Goal: Find specific page/section: Find specific page/section

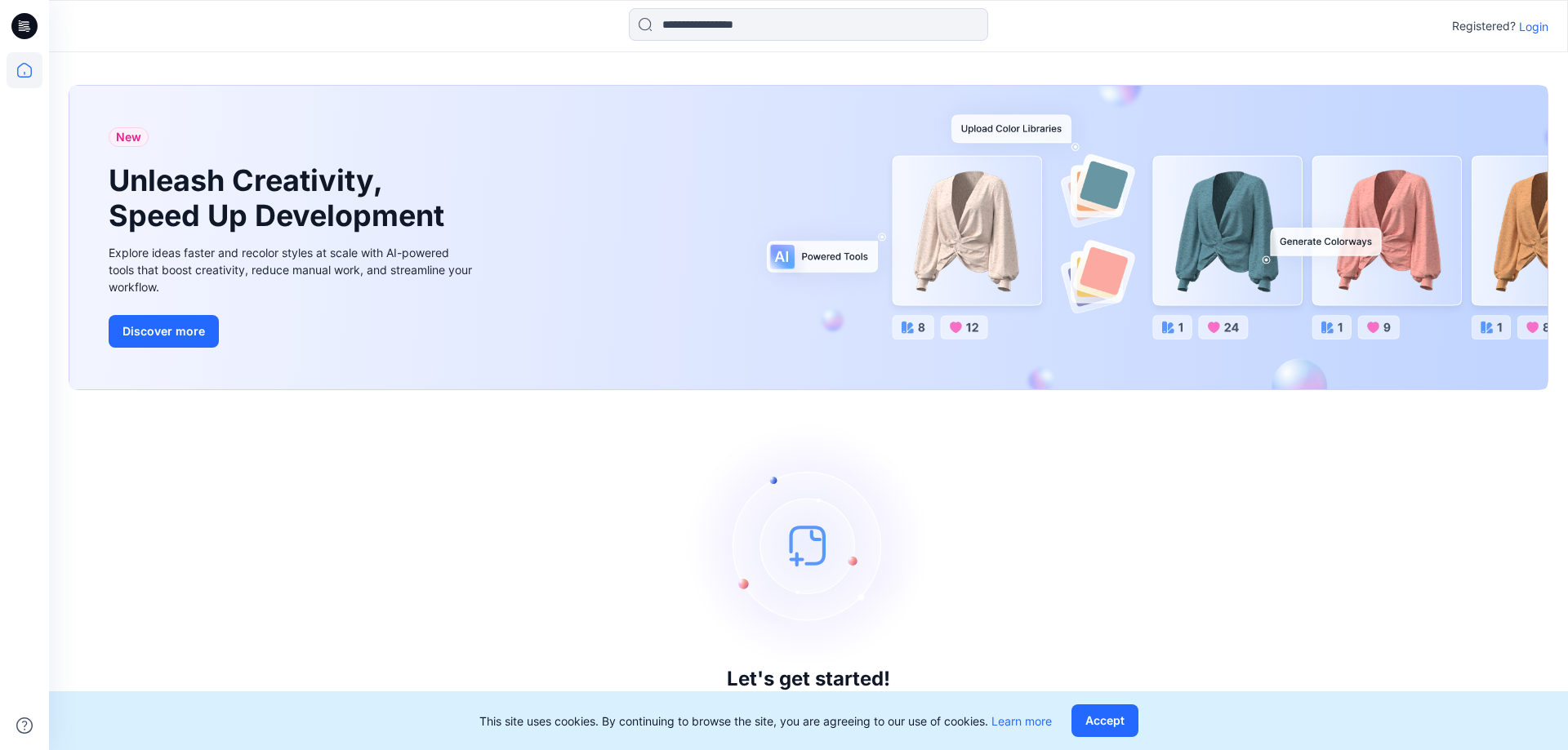
click at [1536, 36] on div "Registered? Login" at bounding box center [808, 26] width 1518 height 36
click at [1543, 10] on div "Registered? Login" at bounding box center [808, 26] width 1518 height 36
click at [1533, 28] on p "Login" at bounding box center [1533, 27] width 29 height 17
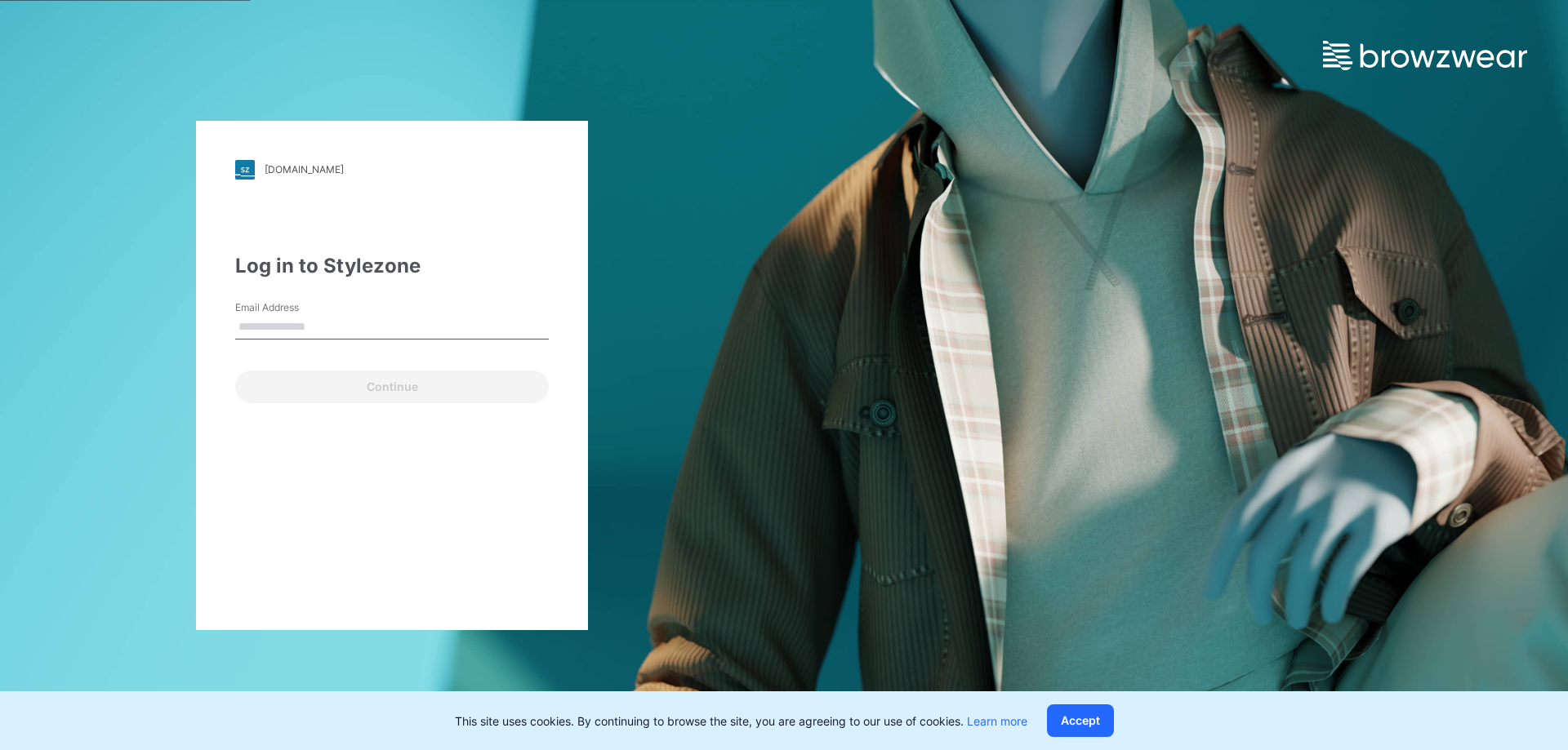
type input "**********"
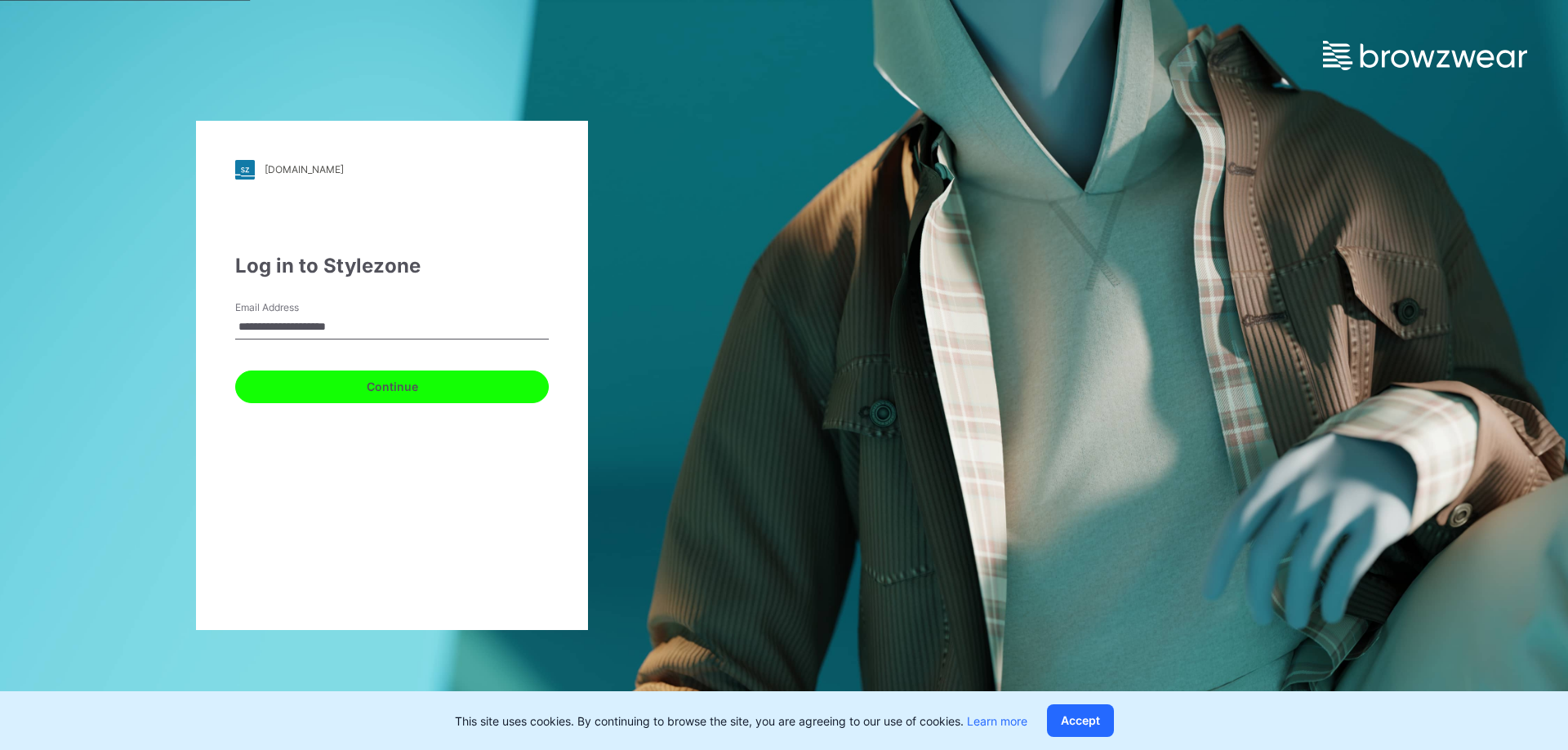
click at [381, 382] on button "Continue" at bounding box center [392, 387] width 314 height 32
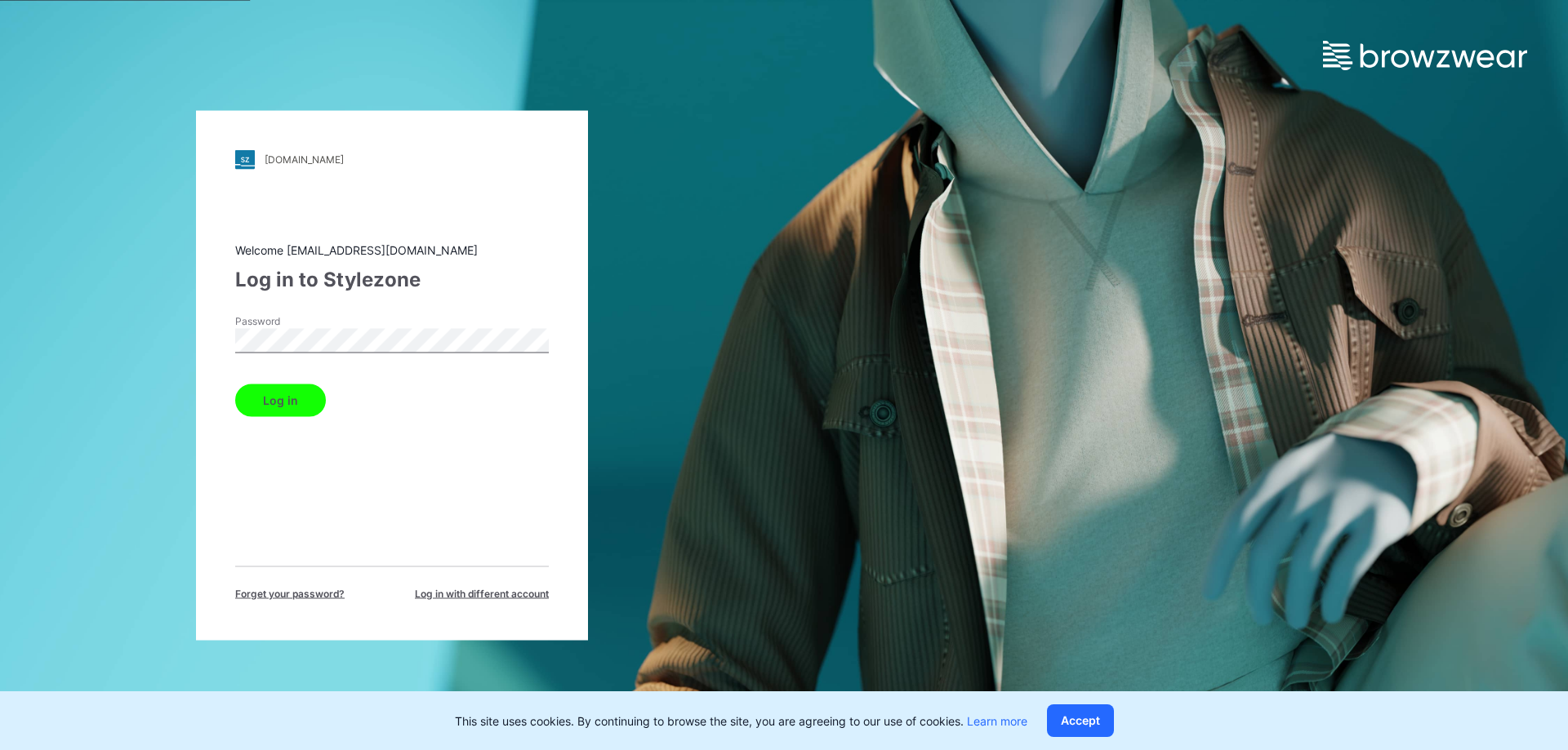
click at [305, 392] on button "Log in" at bounding box center [280, 399] width 90 height 32
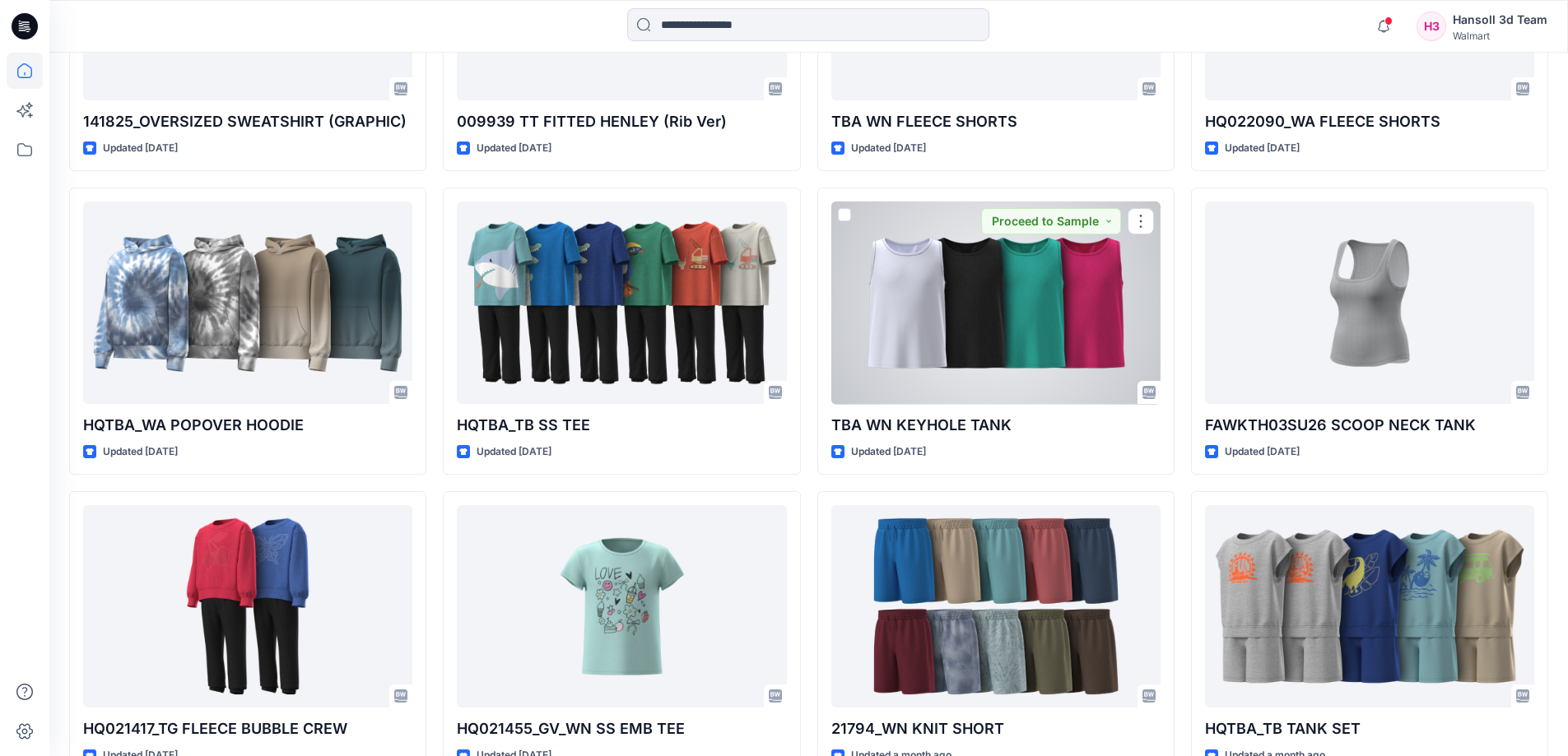
scroll to position [2609, 0]
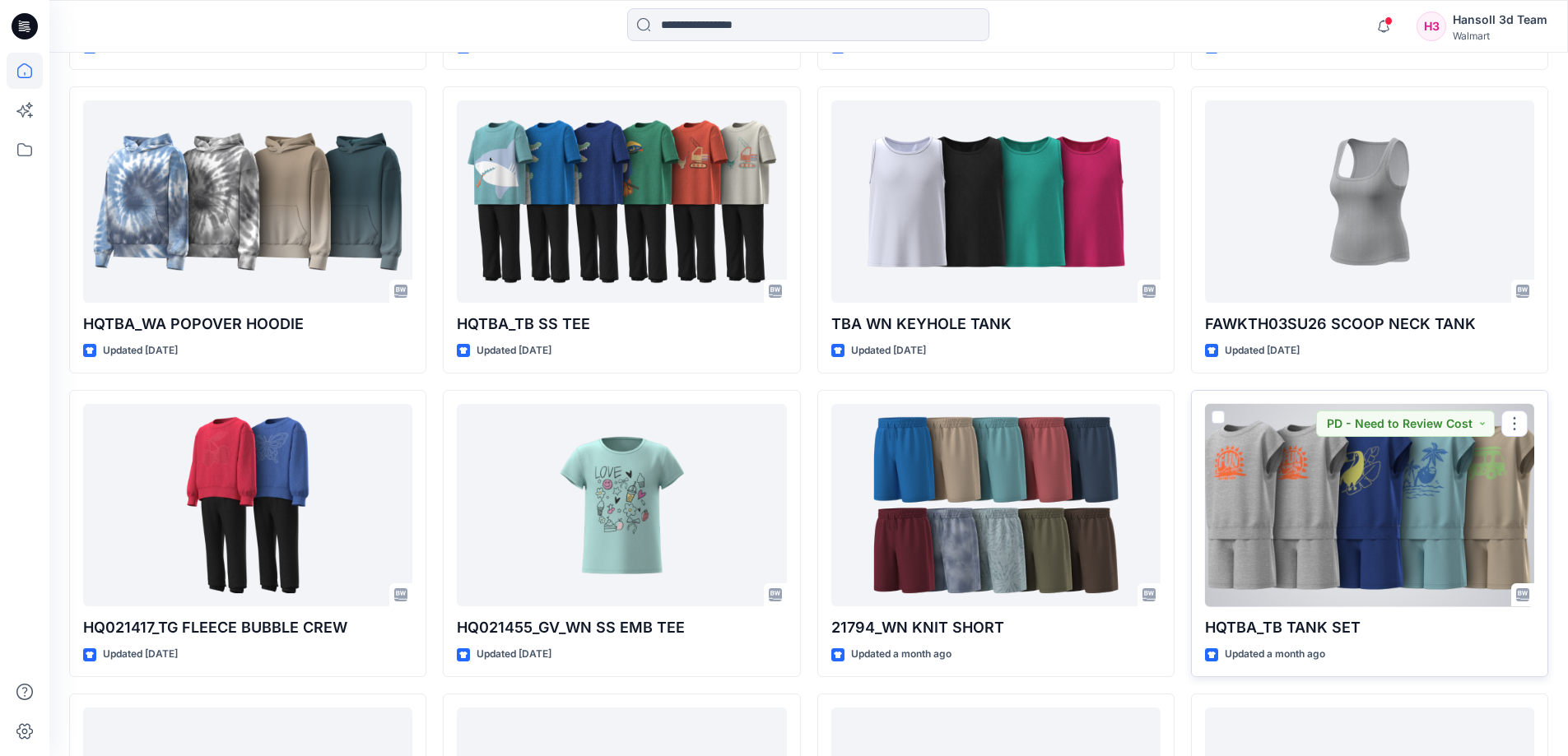
click at [1417, 570] on div at bounding box center [1370, 505] width 329 height 203
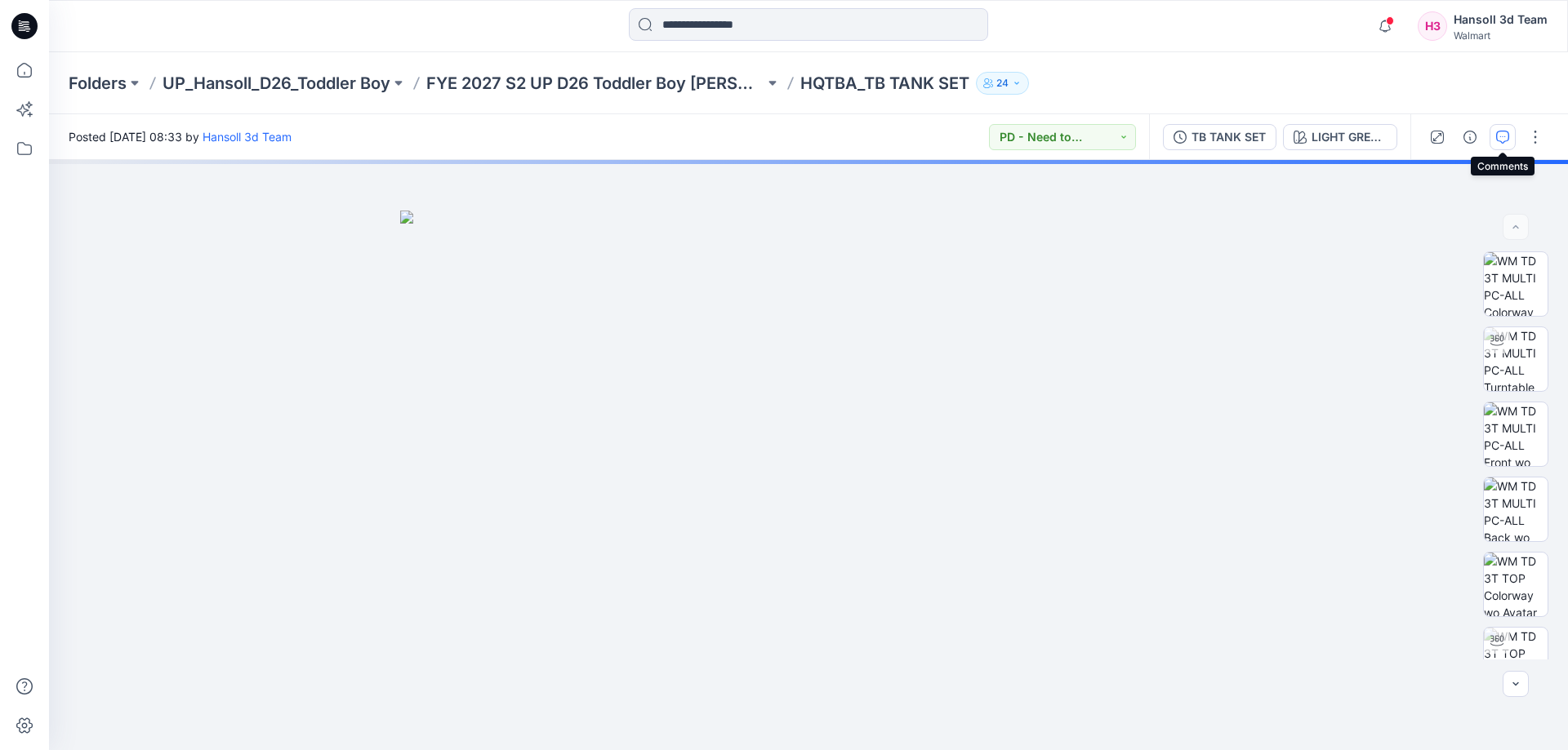
click at [1493, 133] on button "button" at bounding box center [1502, 137] width 26 height 26
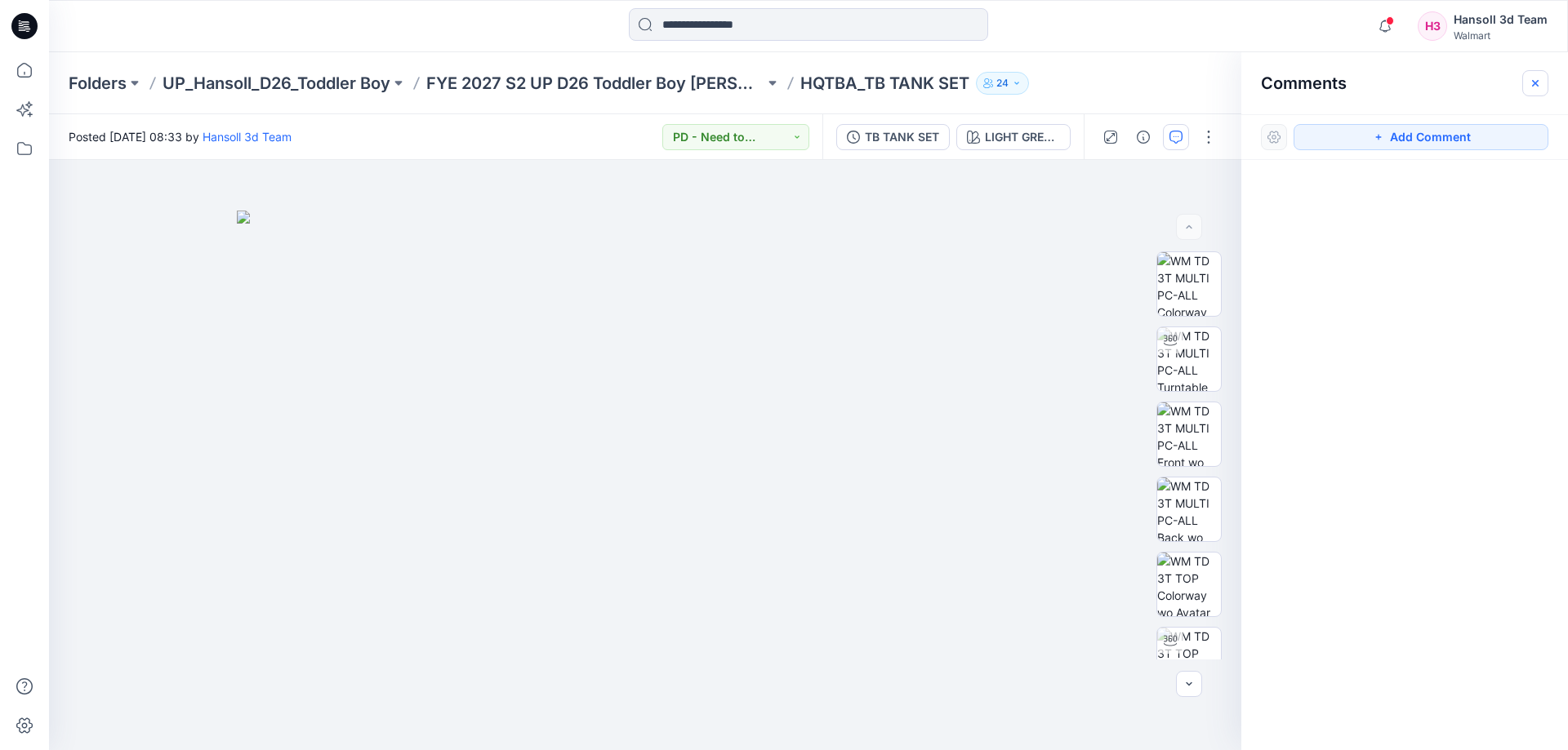
click at [1544, 87] on button "button" at bounding box center [1535, 83] width 26 height 26
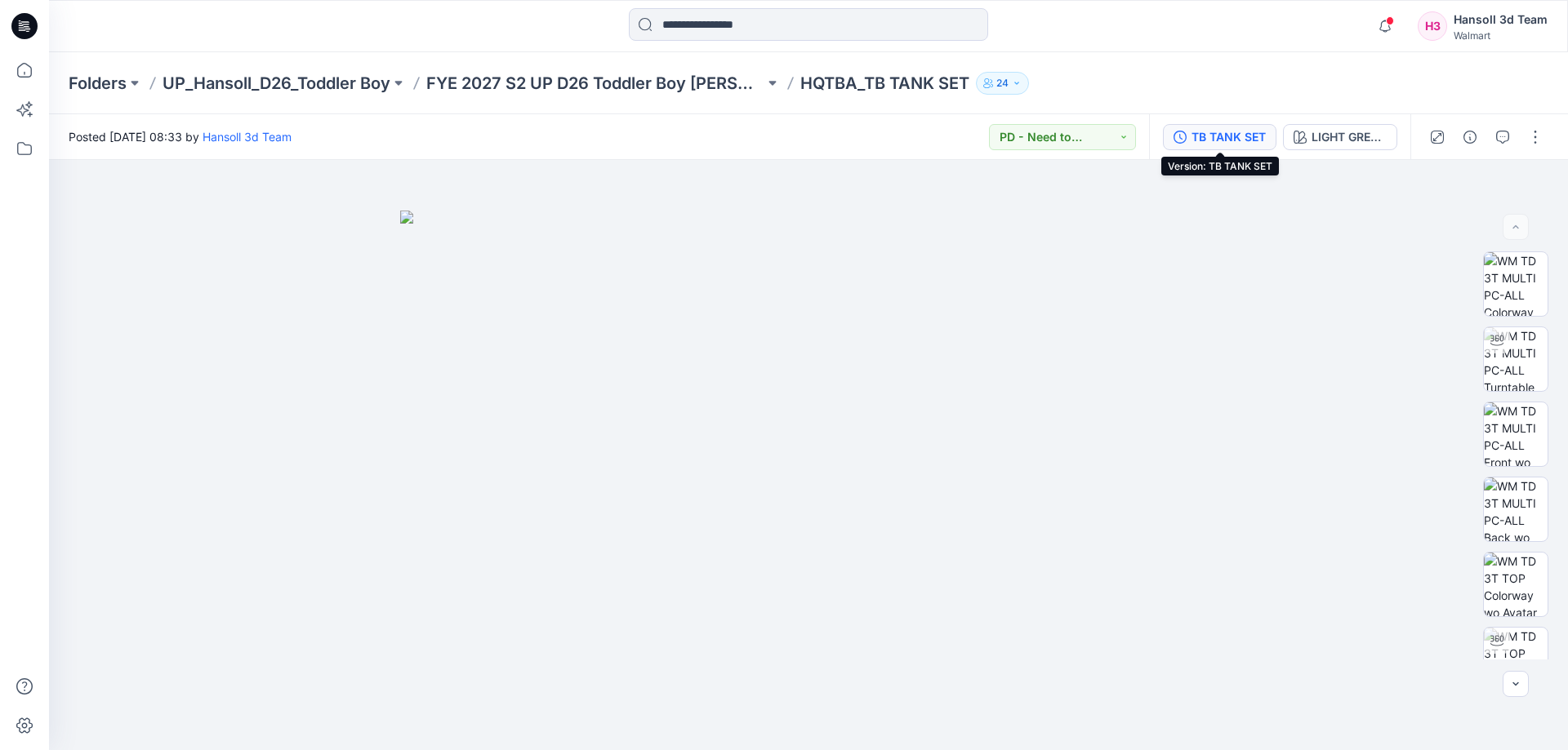
click at [1260, 139] on div "TB TANK SET" at bounding box center [1229, 137] width 75 height 18
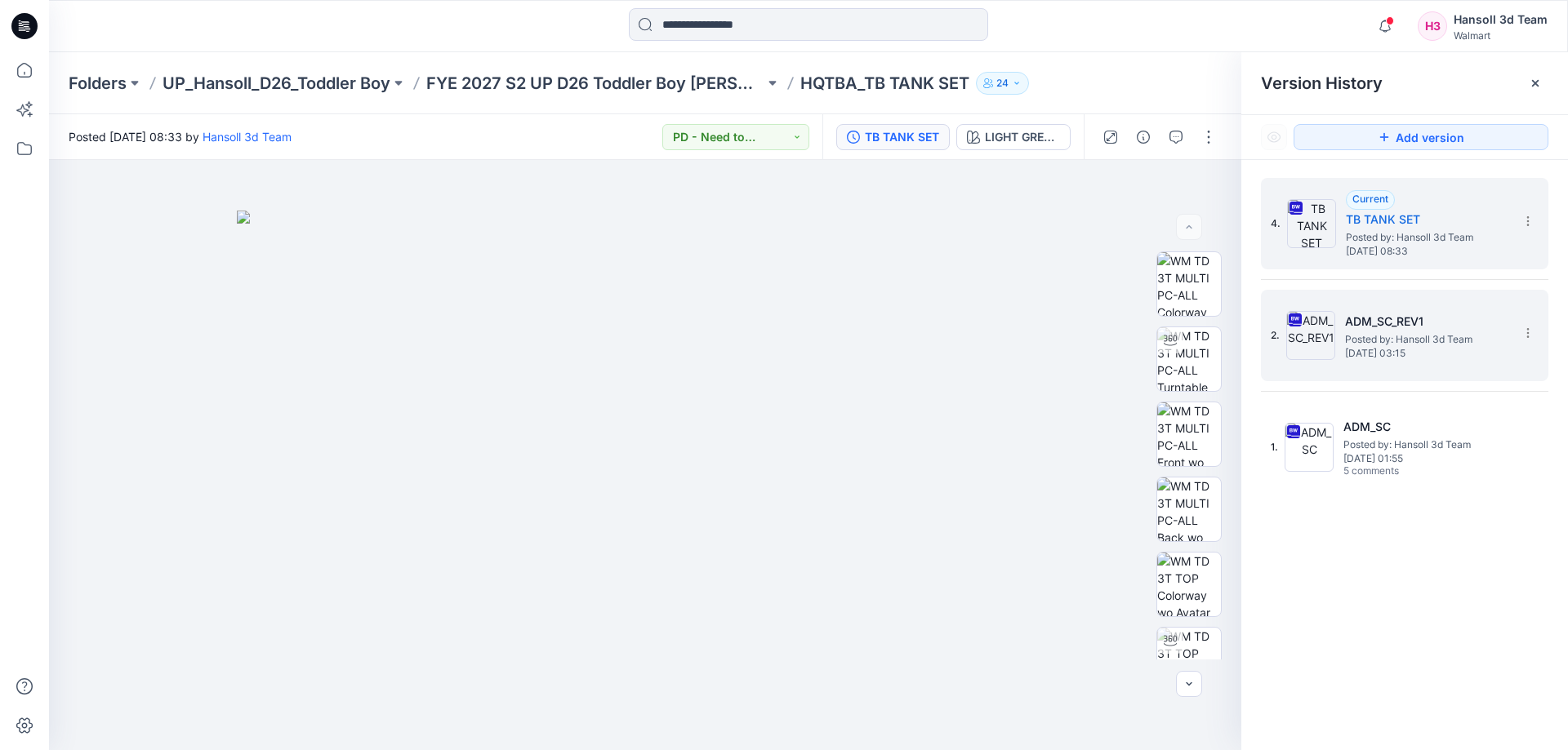
click at [1372, 330] on h5 "ADM_SC_REV1" at bounding box center [1427, 322] width 164 height 20
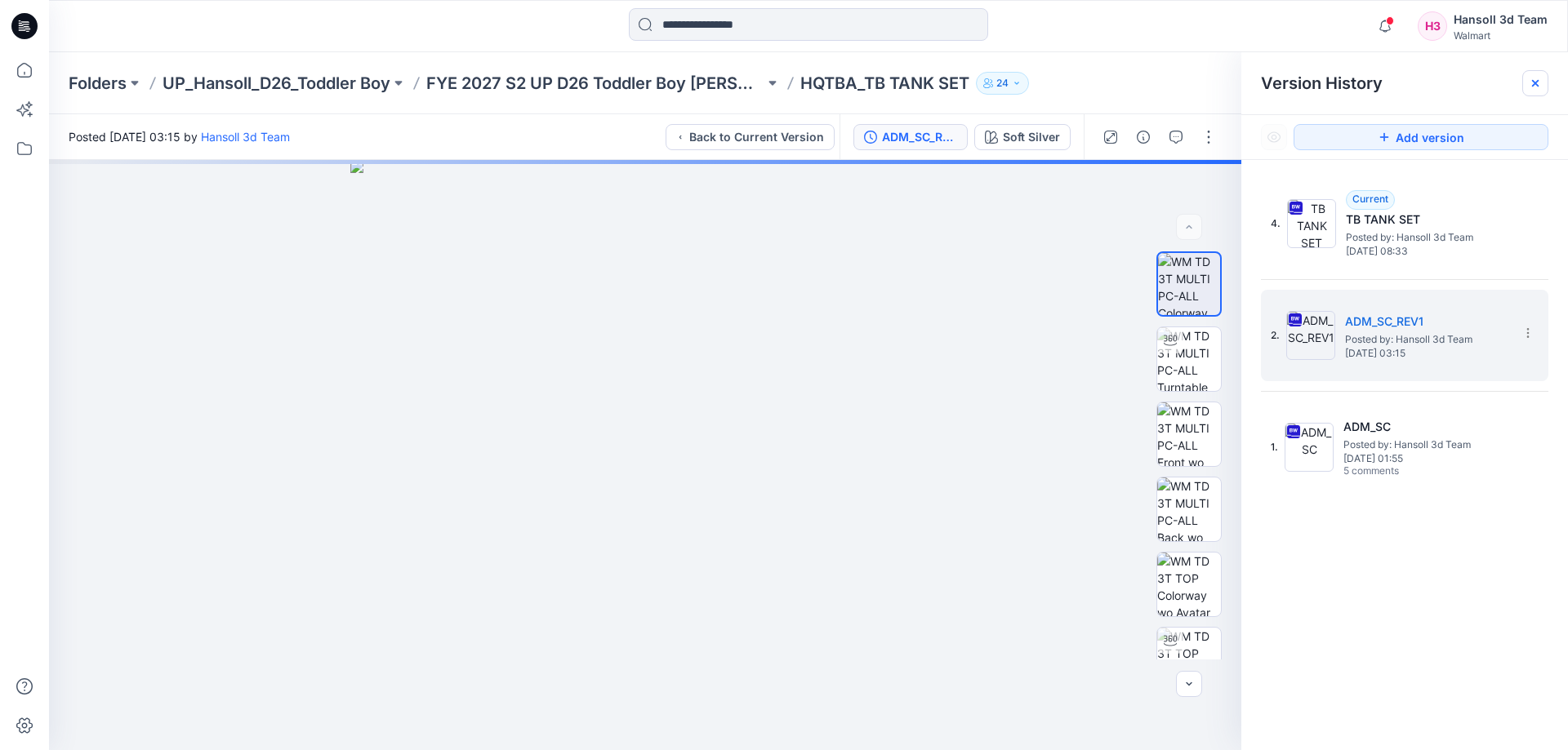
click at [1523, 79] on div at bounding box center [1535, 83] width 26 height 26
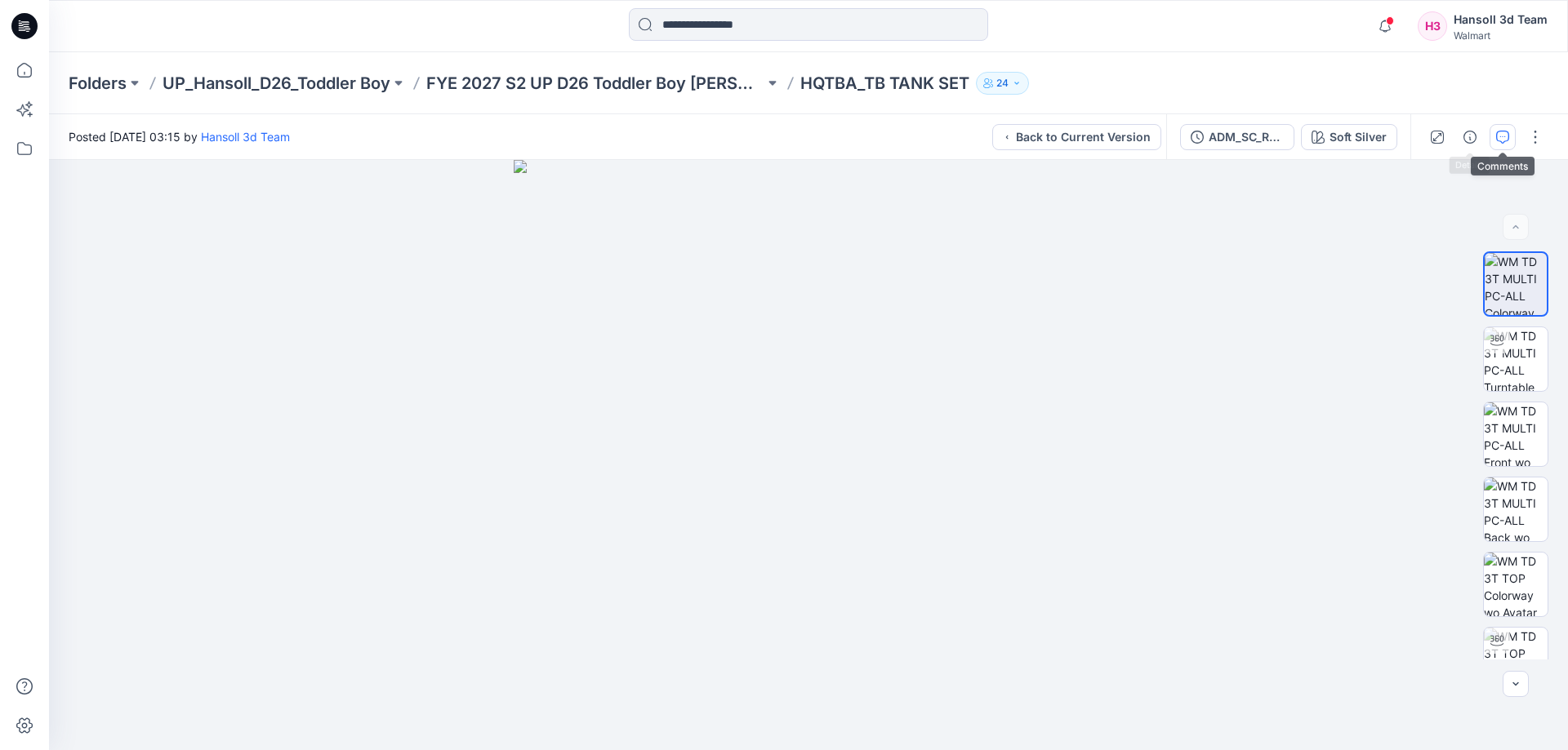
click at [1495, 138] on button "button" at bounding box center [1502, 137] width 26 height 26
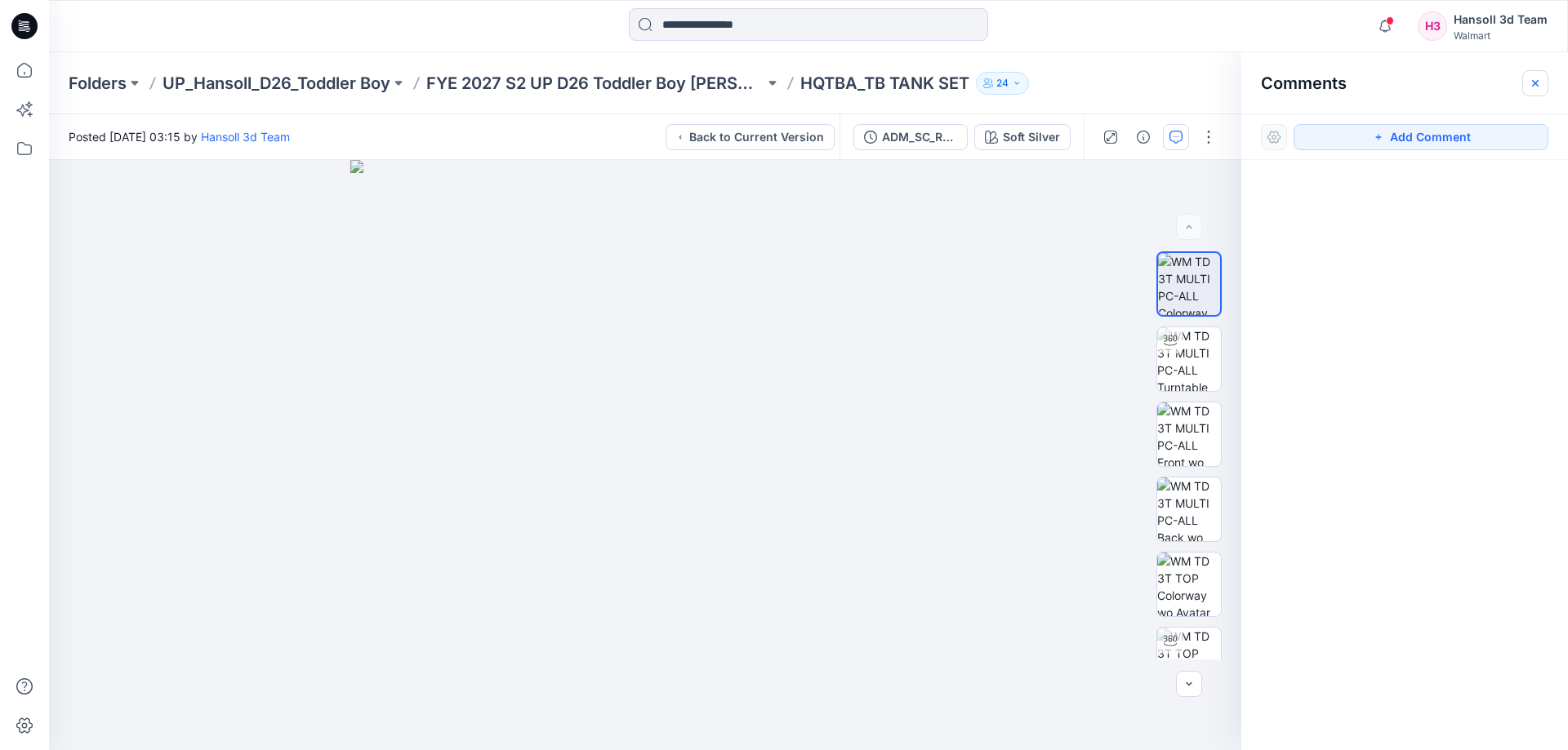
click at [1537, 88] on icon "button" at bounding box center [1536, 83] width 13 height 13
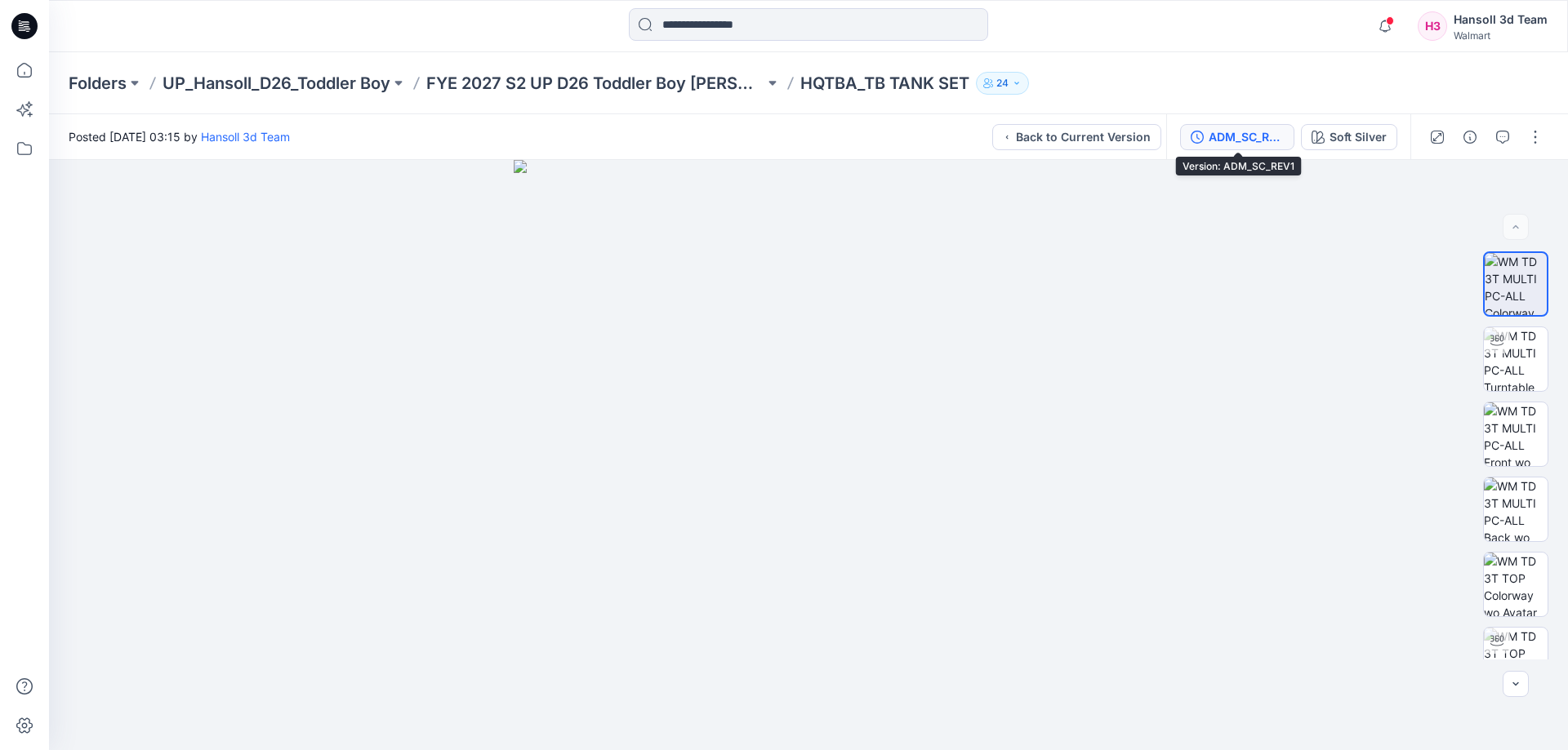
click at [1263, 138] on div "ADM_SC_REV1" at bounding box center [1246, 137] width 76 height 18
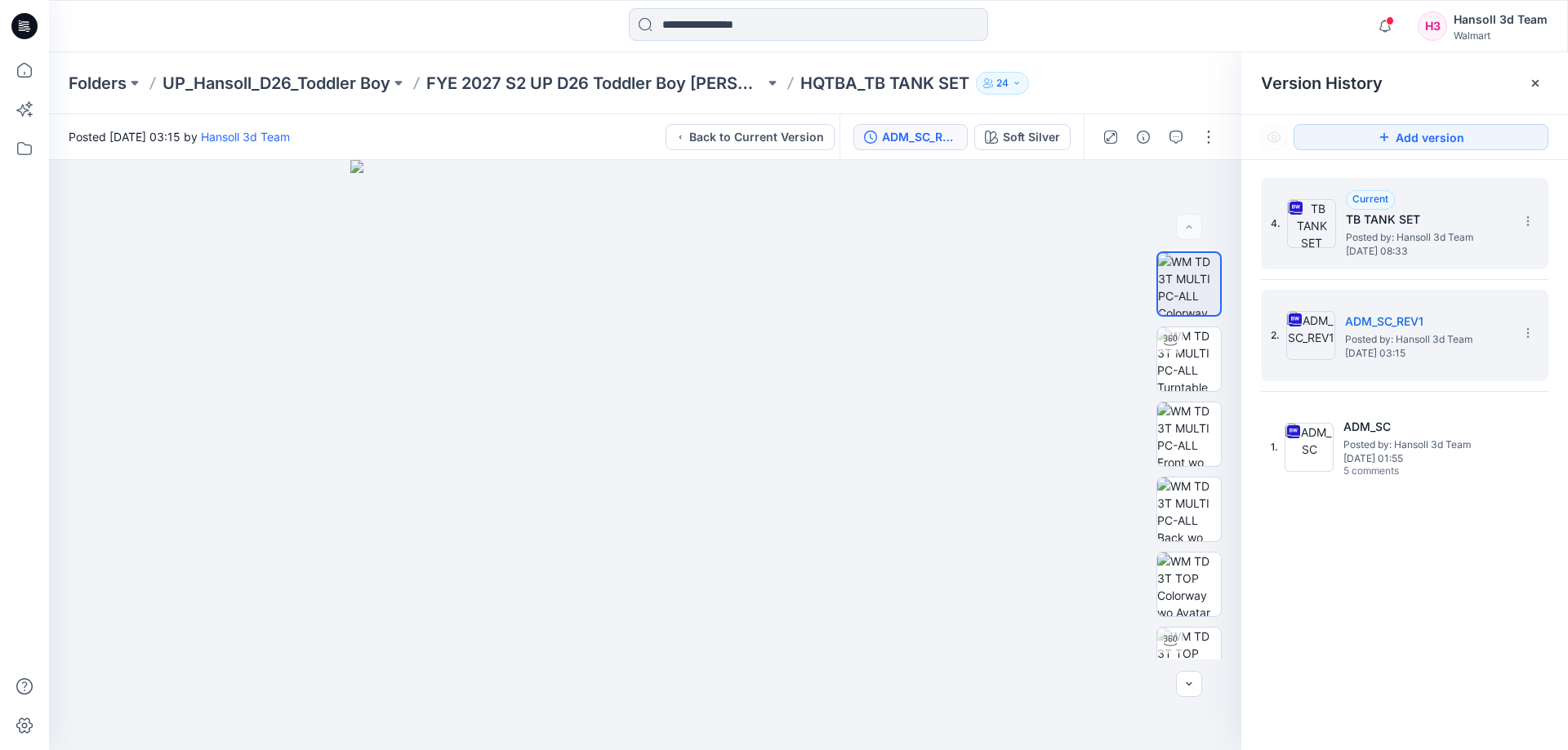
click at [1345, 250] on div "4. Current TB TANK SET Posted by: Hansoll 3d Team [DATE] 08:33" at bounding box center [1393, 223] width 245 height 78
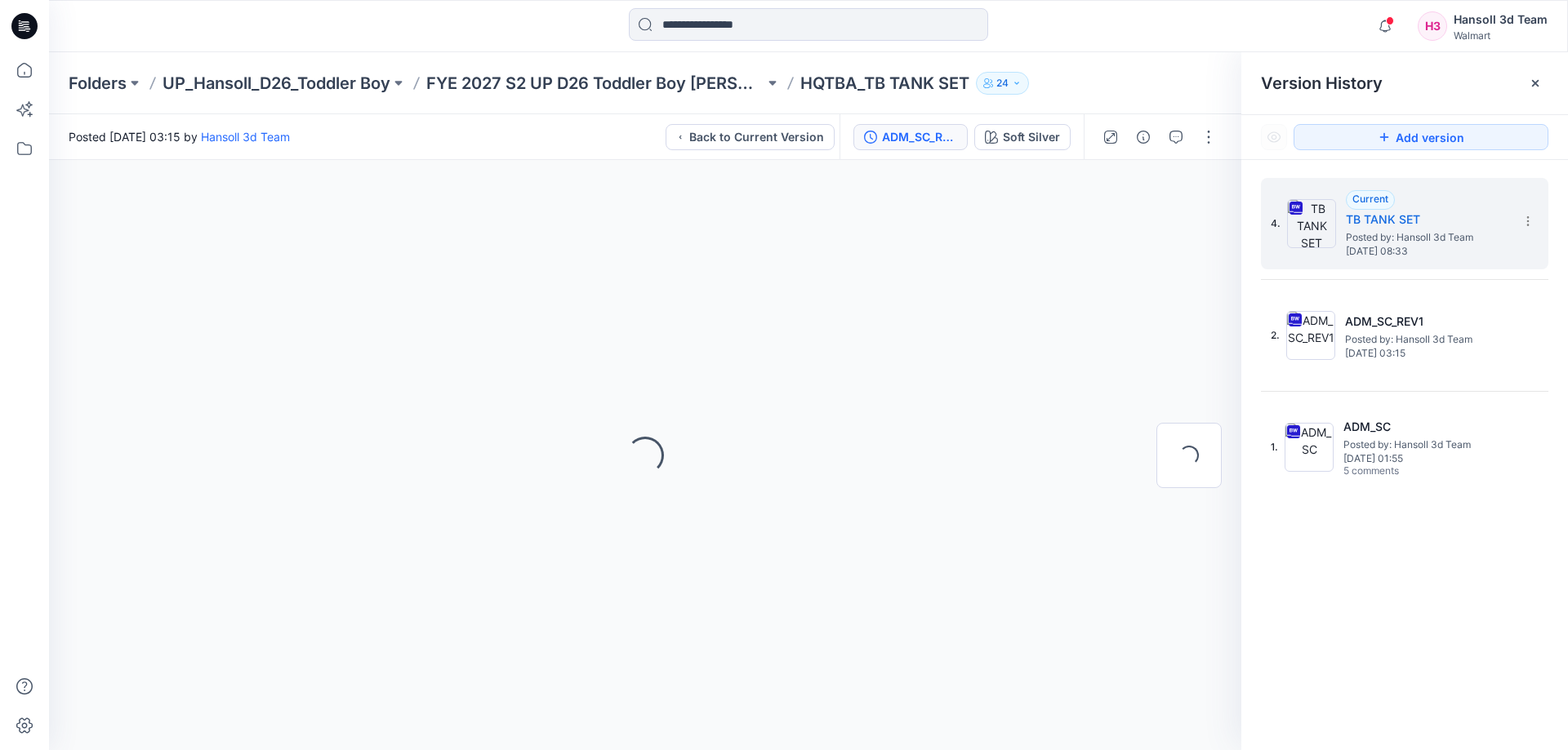
click at [1081, 76] on div "Folders UP_Hansoll_D26_Toddler Boy FYE 2027 S2 UP D26 Toddler Boy Hansoll HQTBA…" at bounding box center [745, 84] width 1353 height 23
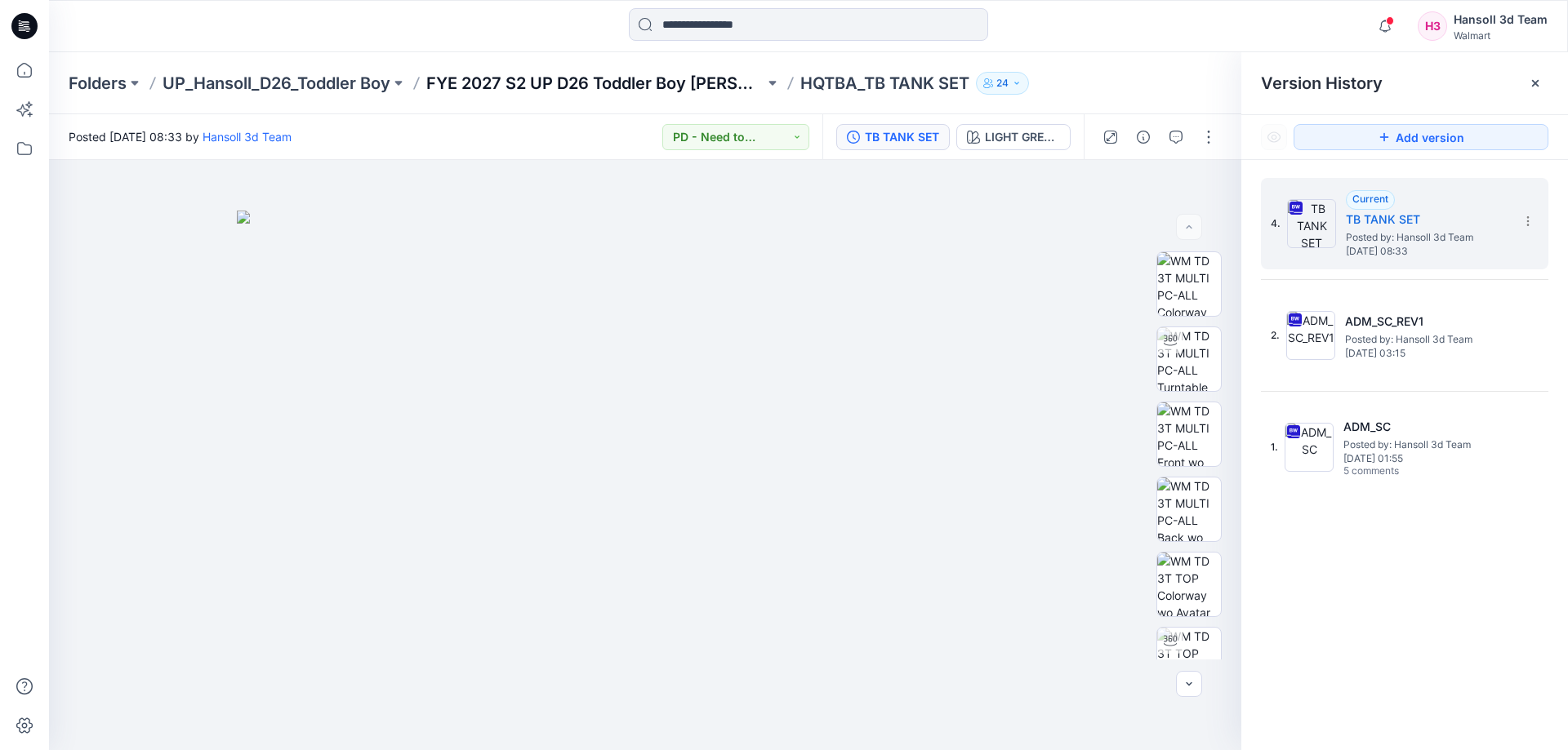
click at [672, 76] on p "FYE 2027 S2 UP D26 Toddler Boy [PERSON_NAME]" at bounding box center [595, 84] width 338 height 23
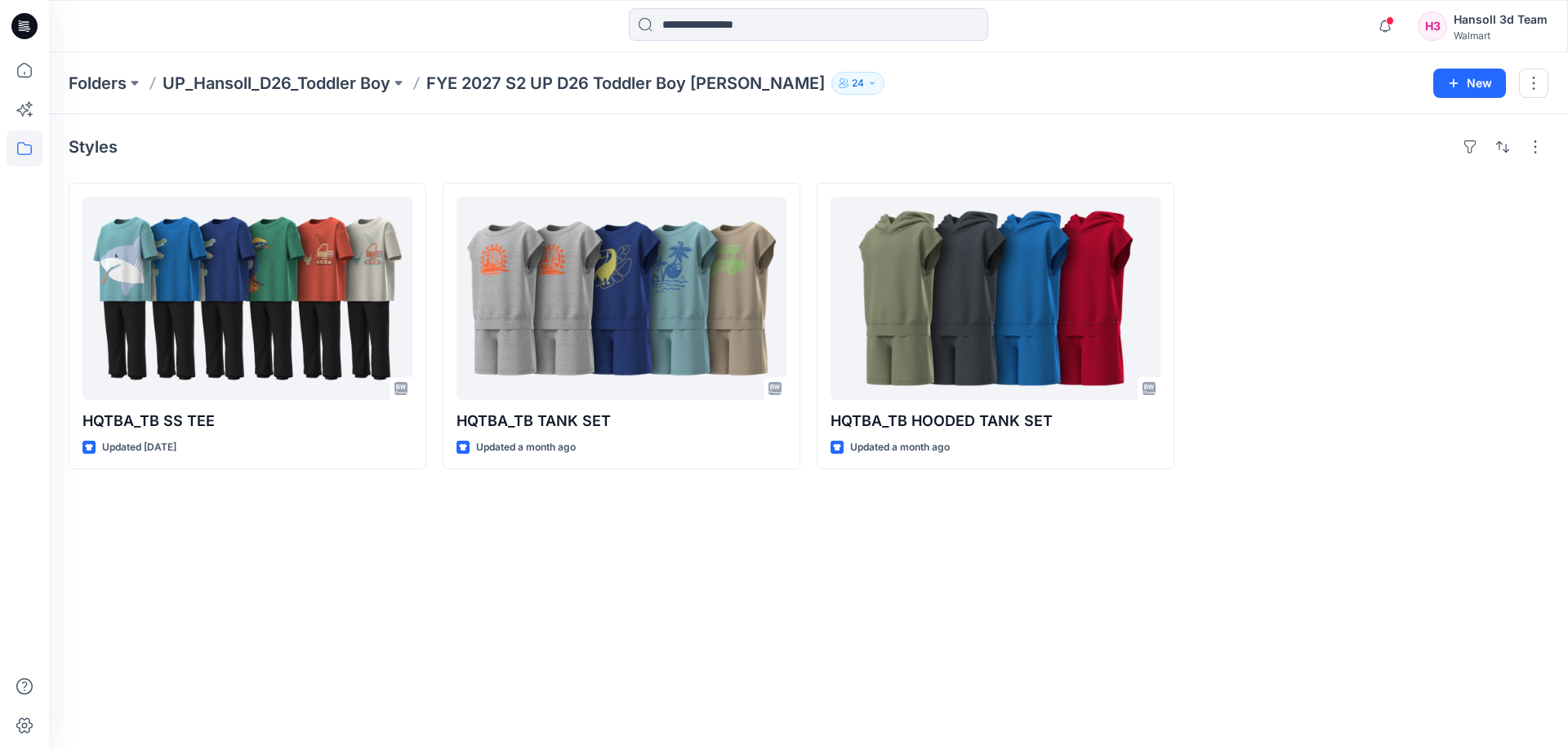
click at [738, 508] on div "Styles HQTBA_TB SS TEE Updated [DATE] HQTBA_TB TANK SET Updated a month ago HQT…" at bounding box center [808, 432] width 1519 height 636
click at [927, 524] on div "Styles HQTBA_TB SS TEE Updated [DATE] HQTBA_TB TANK SET Updated a month ago HQT…" at bounding box center [808, 432] width 1519 height 636
click at [531, 681] on div "Styles HQTBA_TB SS TEE Updated [DATE] HQTBA_TB TANK SET Updated a month ago HQT…" at bounding box center [808, 432] width 1519 height 636
click at [718, 655] on div "Styles HQTBA_TB SS TEE Updated [DATE] HQTBA_TB TANK SET Updated a month ago HQT…" at bounding box center [808, 432] width 1519 height 636
click at [227, 710] on div "Styles HQTBA_TB SS TEE Updated [DATE] HQTBA_TB TANK SET Updated a month ago HQT…" at bounding box center [808, 432] width 1519 height 636
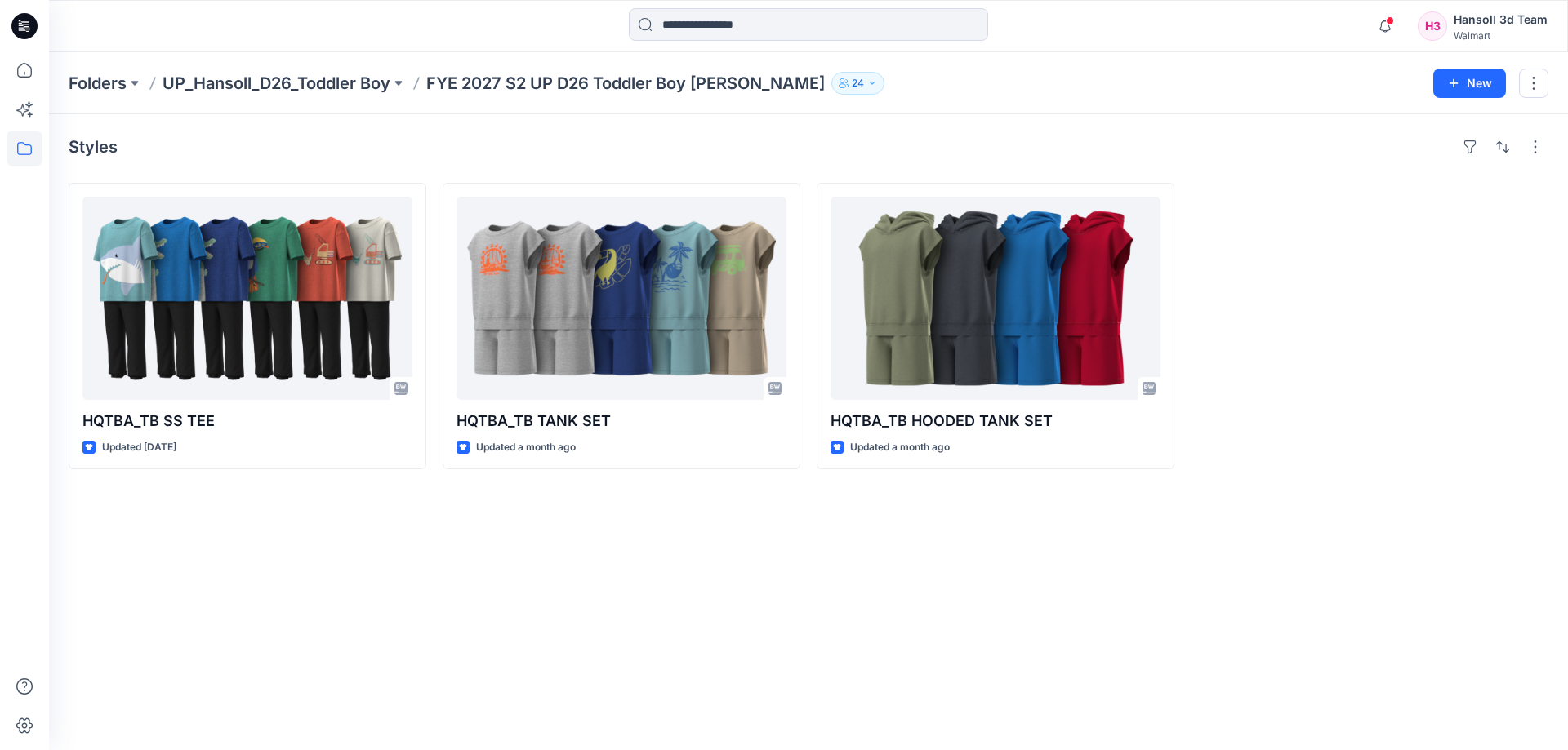
click at [427, 695] on div "Styles HQTBA_TB SS TEE Updated [DATE] HQTBA_TB TANK SET Updated a month ago HQT…" at bounding box center [808, 432] width 1519 height 636
click at [871, 525] on div "Styles HQTBA_TB SS TEE Updated [DATE] HQTBA_TB TANK SET Updated a month ago HQT…" at bounding box center [808, 432] width 1519 height 636
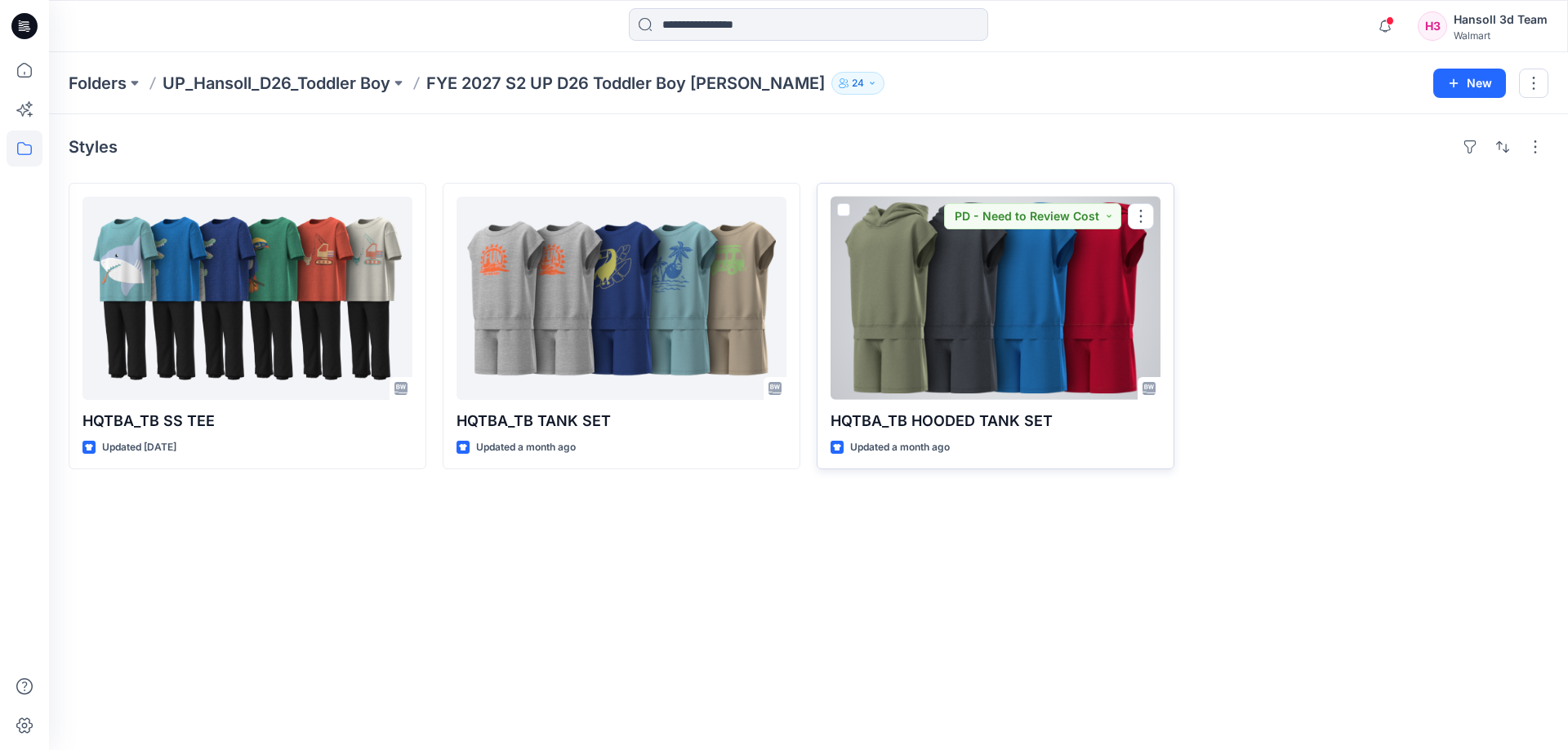
click at [957, 348] on div at bounding box center [996, 298] width 330 height 203
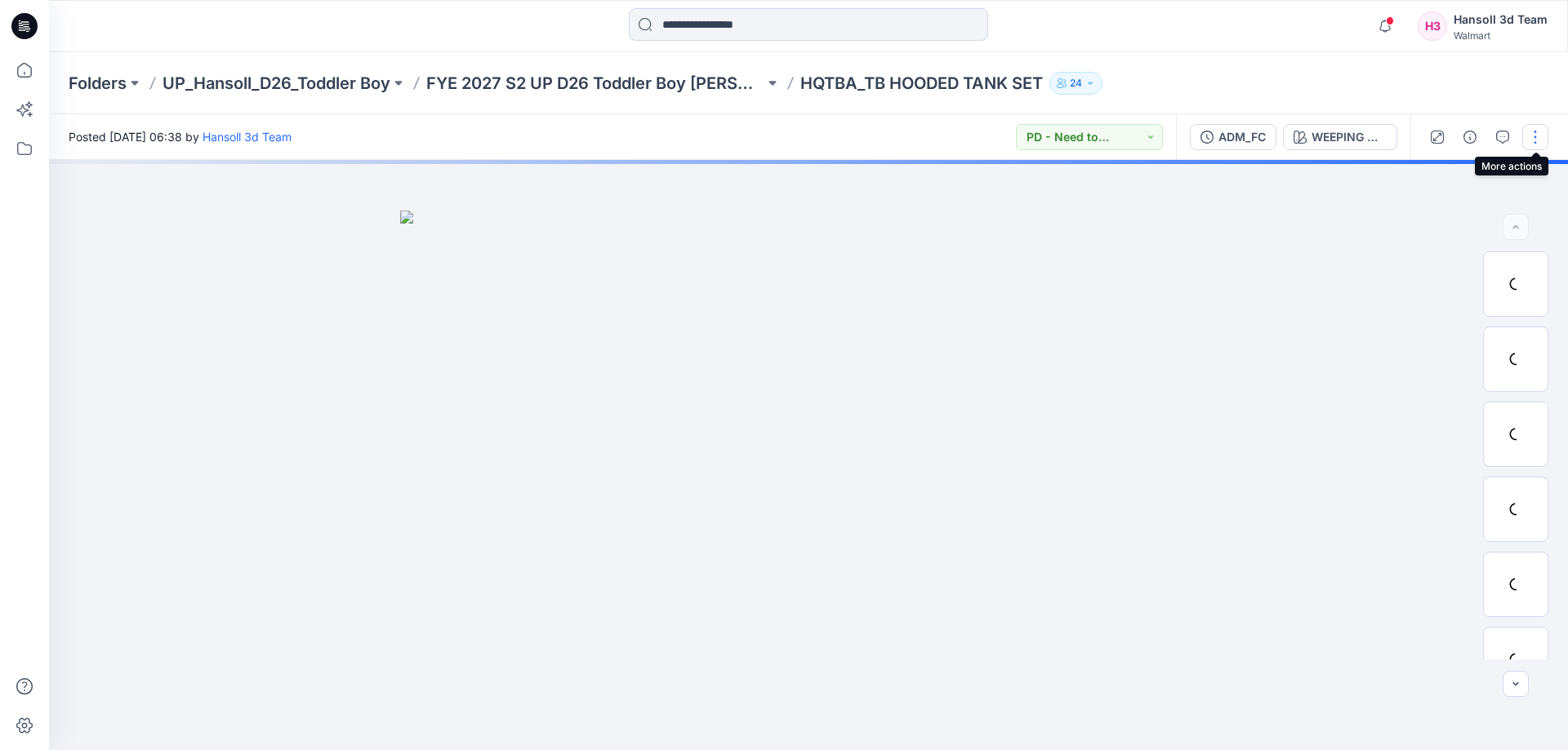
click at [1531, 136] on button "button" at bounding box center [1535, 137] width 26 height 26
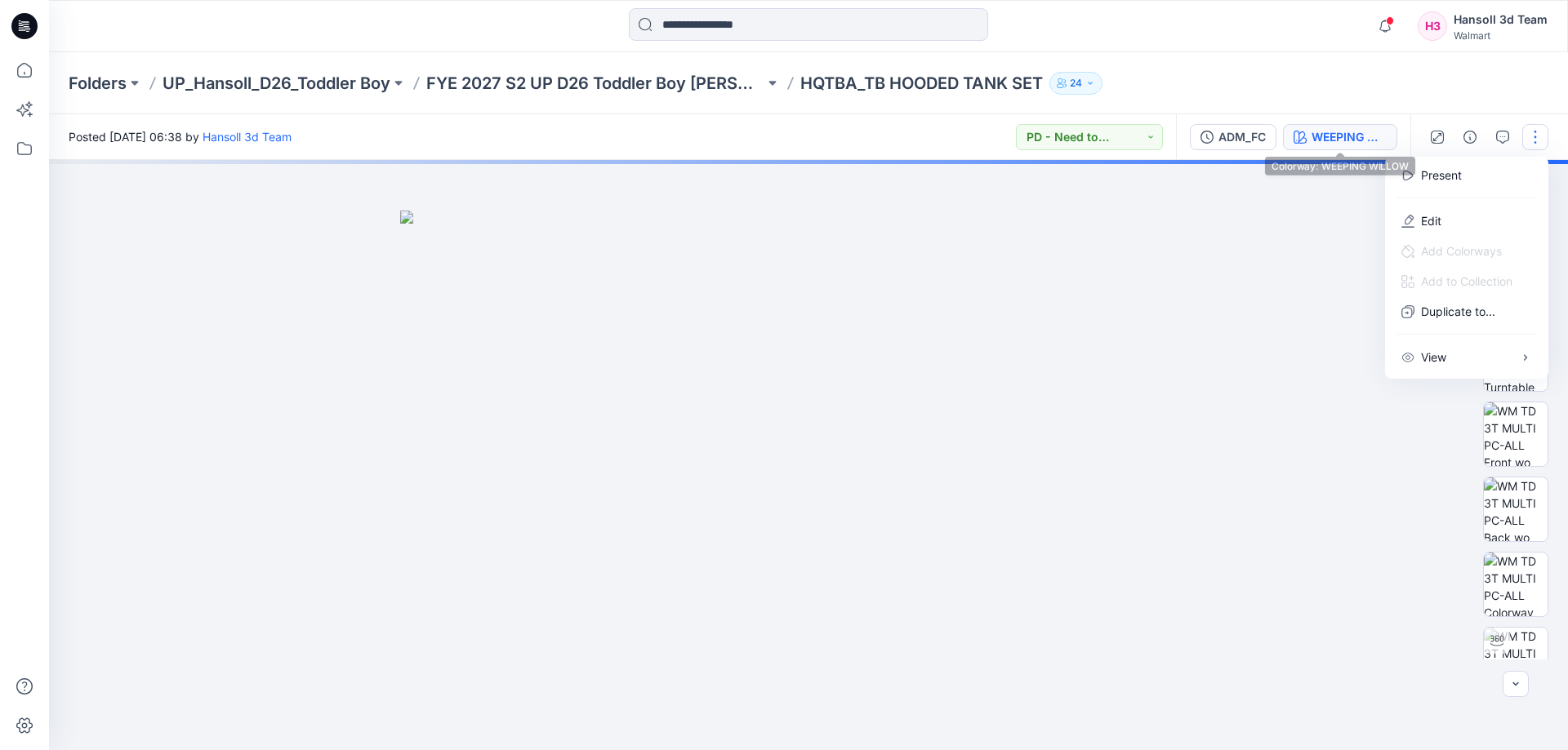
click at [1335, 134] on div "WEEPING WILLOW" at bounding box center [1349, 137] width 76 height 18
